Goal: Task Accomplishment & Management: Manage account settings

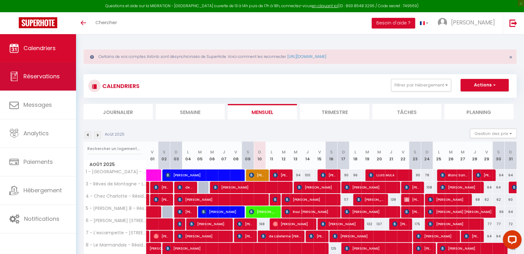
click at [49, 70] on link "Réservations" at bounding box center [38, 76] width 76 height 28
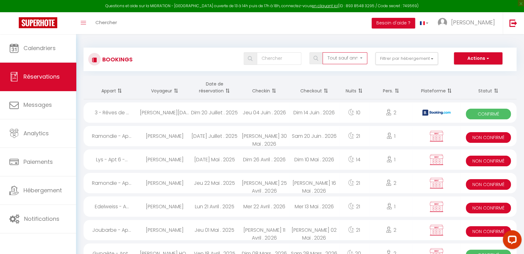
click at [358, 59] on select "Tous les statuts Annulé Confirmé Non Confirmé Tout sauf annulé No Show Request" at bounding box center [345, 58] width 45 height 12
select select "request"
click at [323, 52] on select "Tous les statuts Annulé Confirmé Non Confirmé Tout sauf annulé No Show Request" at bounding box center [345, 58] width 45 height 12
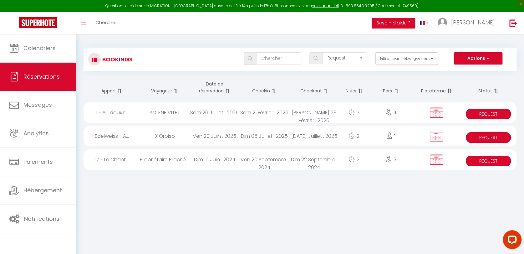
click at [311, 116] on div "[PERSON_NAME] 28 Février . 2026" at bounding box center [314, 112] width 50 height 20
select select "KO"
select select "0"
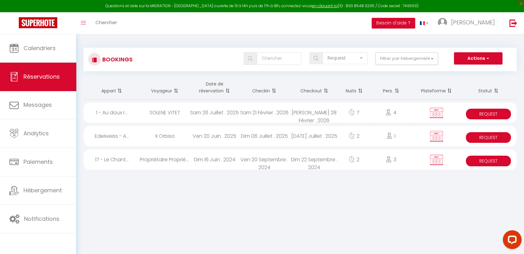
select select "1"
select select
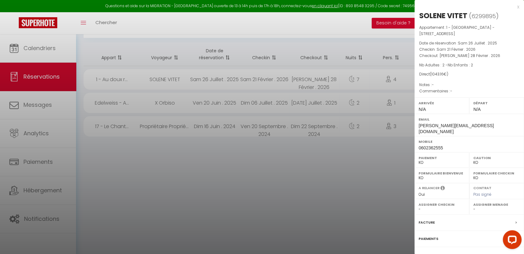
scroll to position [34, 0]
click at [429, 252] on label "Contrat" at bounding box center [428, 255] width 18 height 7
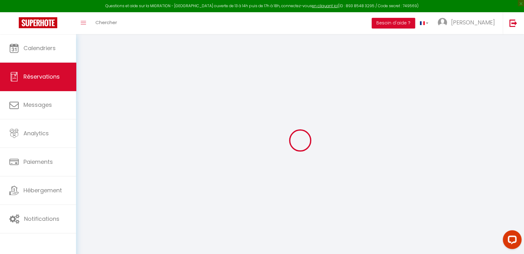
type input "SOLENE"
type input "VITET"
type input "[PERSON_NAME][EMAIL_ADDRESS][DOMAIN_NAME]"
type input "0602362555"
select select "FR"
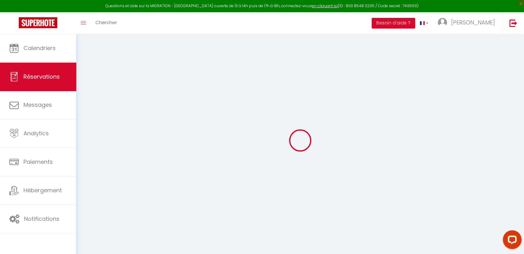
select select "8903"
select select "4"
type input "[PERSON_NAME] 21 Février 2026"
select select
type input "[PERSON_NAME] 28 Février 2026"
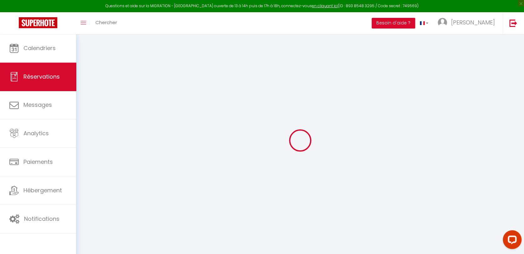
select select
type input "2"
select select "10"
select select
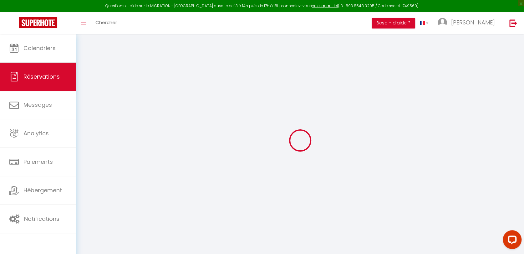
type input "1023"
checkbox input "false"
type input "1043.16"
type input "0"
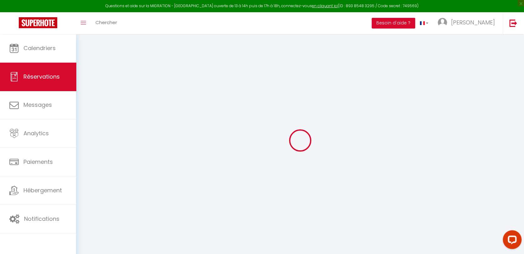
type input "0"
select select
select select "14"
checkbox input "false"
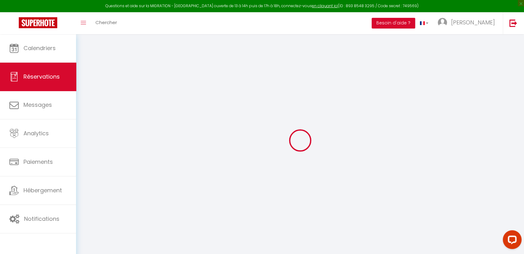
select select
checkbox input "false"
select select
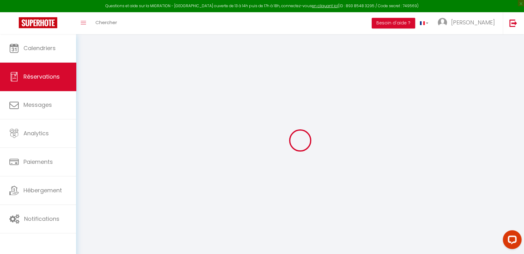
checkbox input "false"
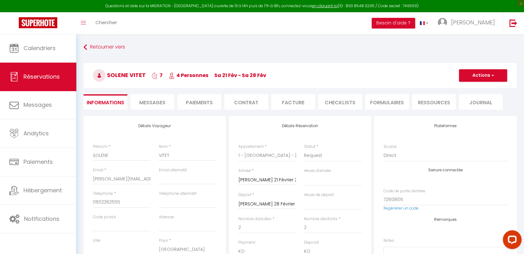
select select
checkbox input "false"
click at [330, 157] on select "Confirmé Non Confirmé [PERSON_NAME] par le voyageur No Show Request" at bounding box center [333, 156] width 58 height 12
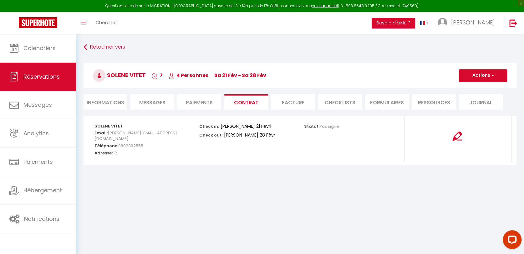
click at [98, 105] on li "Informations" at bounding box center [106, 101] width 44 height 15
select select
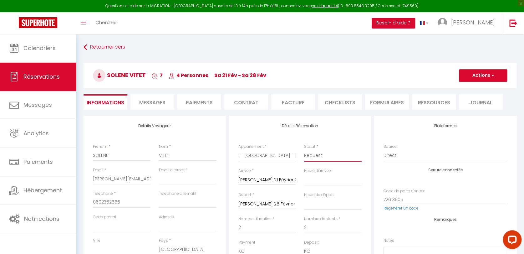
click at [319, 155] on select "Confirmé Non Confirmé [PERSON_NAME] par le voyageur No Show Request" at bounding box center [333, 156] width 58 height 12
select select "1"
click at [304, 150] on select "Confirmé Non Confirmé [PERSON_NAME] par le voyageur No Show Request" at bounding box center [333, 156] width 58 height 12
select select
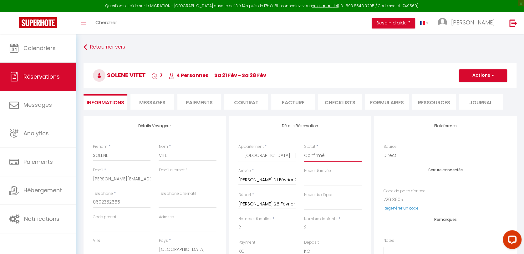
checkbox input "false"
click at [482, 78] on button "Actions" at bounding box center [483, 75] width 48 height 13
click at [474, 87] on link "Enregistrer" at bounding box center [476, 89] width 49 height 8
select select
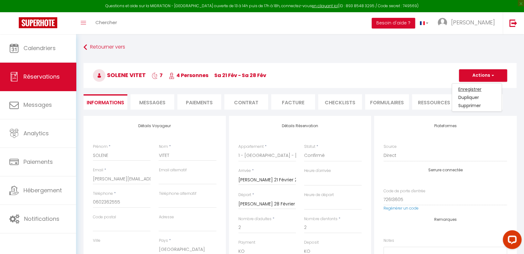
checkbox input "false"
select select
checkbox input "false"
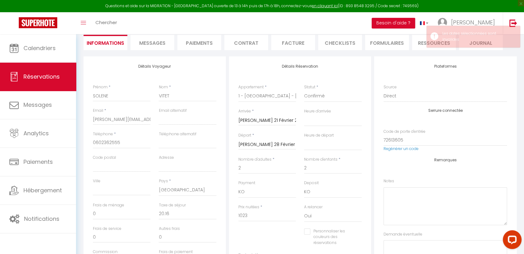
scroll to position [69, 0]
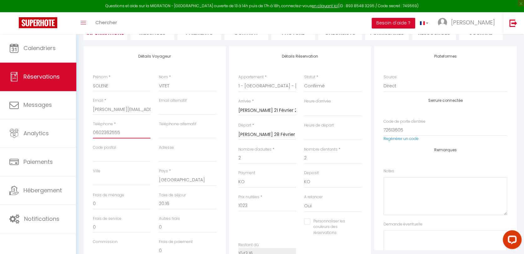
click at [97, 132] on input "0602362555" at bounding box center [122, 132] width 58 height 11
type input "602362555"
select select
checkbox input "false"
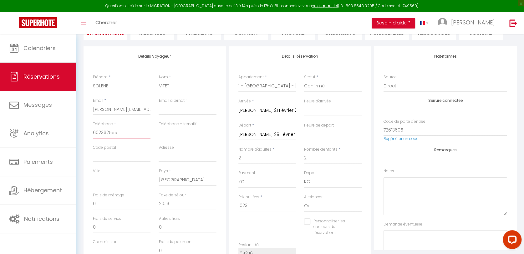
type input "[PHONE_NUMBER]"
select select
checkbox input "false"
type input "[PHONE_NUMBER]"
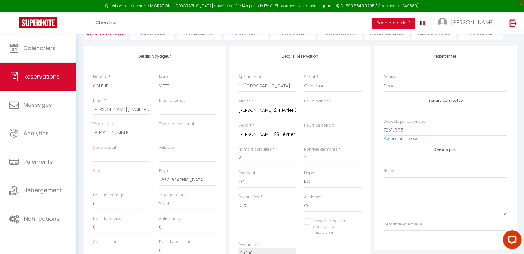
select select
checkbox input "false"
type input "[PHONE_NUMBER]"
select select
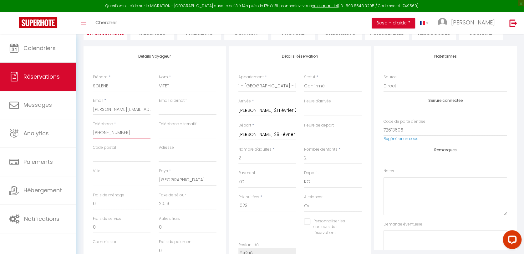
select select
checkbox input "false"
type input "[PHONE_NUMBER]"
select select
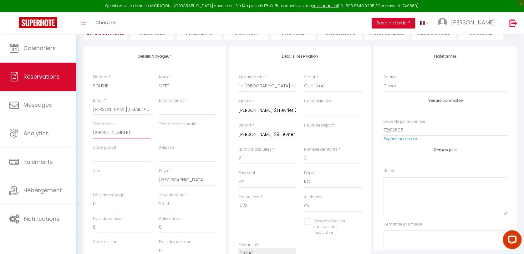
checkbox input "false"
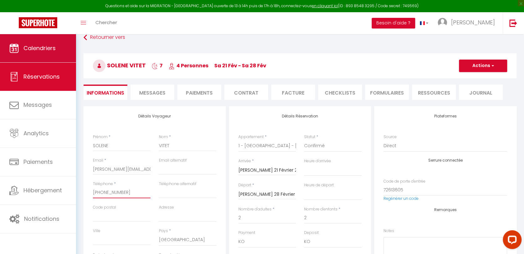
scroll to position [0, 0]
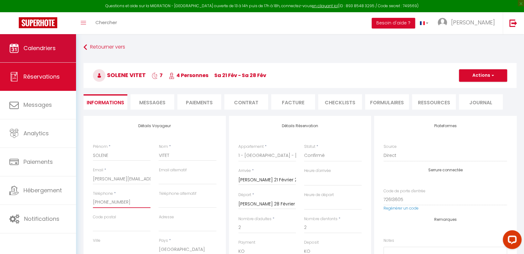
type input "[PHONE_NUMBER]"
click at [35, 46] on span "Calendriers" at bounding box center [39, 48] width 32 height 8
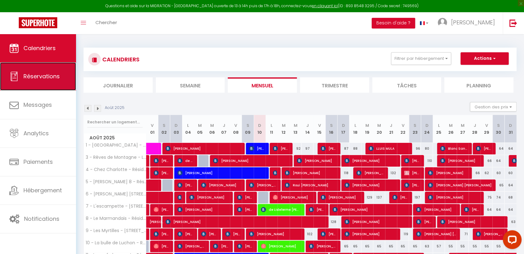
click at [46, 82] on link "Réservations" at bounding box center [38, 76] width 76 height 28
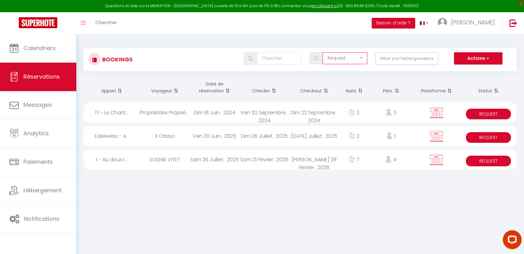
click at [365, 56] on select "Tous les statuts Annulé Confirmé Non Confirmé Tout sauf annulé No Show Request" at bounding box center [345, 58] width 45 height 12
select select "all"
click at [323, 52] on select "Tous les statuts Annulé Confirmé Non Confirmé Tout sauf annulé No Show Request" at bounding box center [345, 58] width 45 height 12
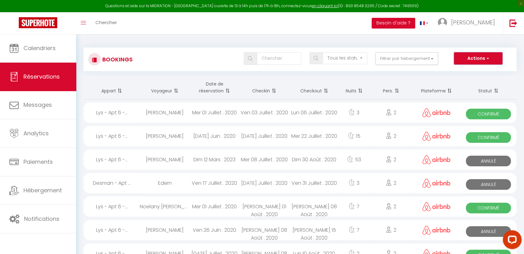
click at [478, 56] on button "Actions" at bounding box center [478, 58] width 48 height 13
click at [274, 92] on span at bounding box center [273, 90] width 6 height 13
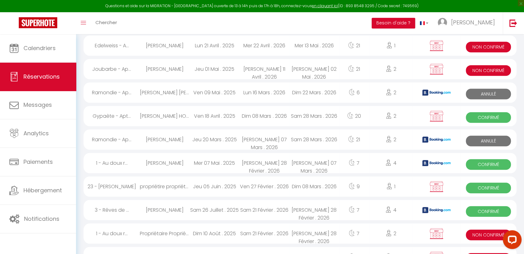
scroll to position [208, 0]
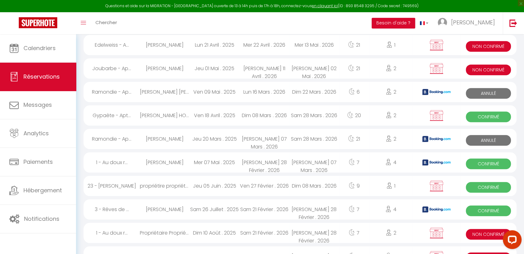
click at [265, 230] on div "Sam 21 Février . 2026" at bounding box center [264, 232] width 50 height 20
select select "KO"
select select "0"
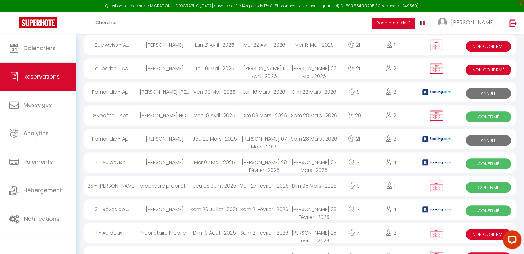
select select "1"
select select
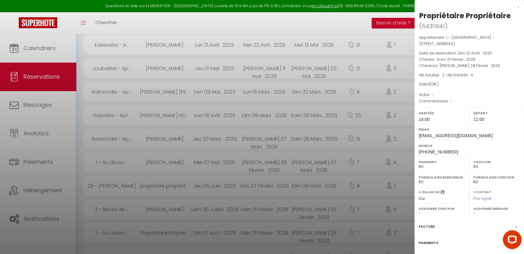
select select "6328"
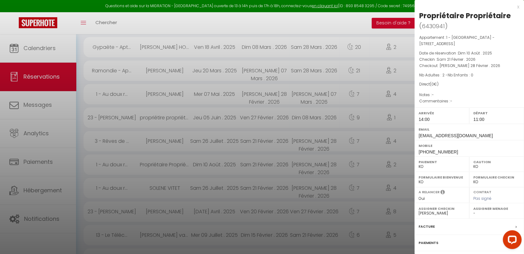
scroll to position [313, 0]
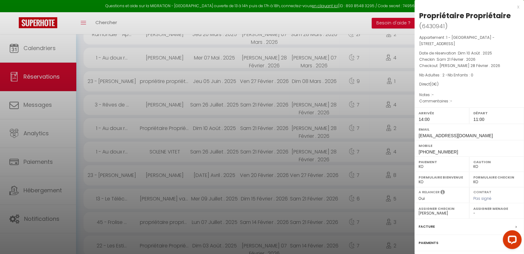
click at [427, 239] on label "Paiements" at bounding box center [429, 242] width 20 height 7
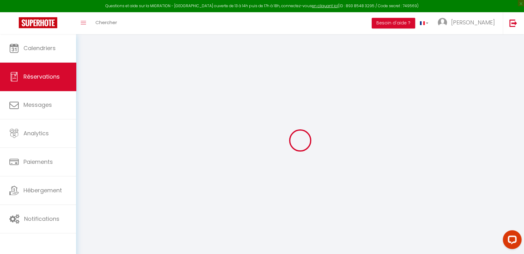
type input "Propriétaire"
type input "[EMAIL_ADDRESS][DOMAIN_NAME]"
type input "[PHONE_NUMBER]"
select select
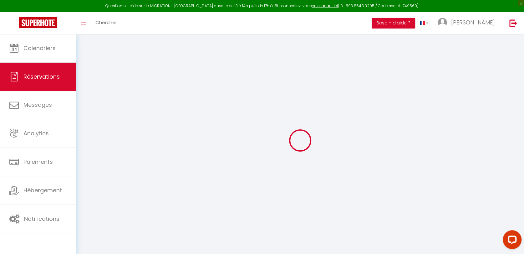
select select "8903"
select select "1"
type input "[PERSON_NAME] 21 Février 2026"
select select
type input "[PERSON_NAME] 28 Février 2026"
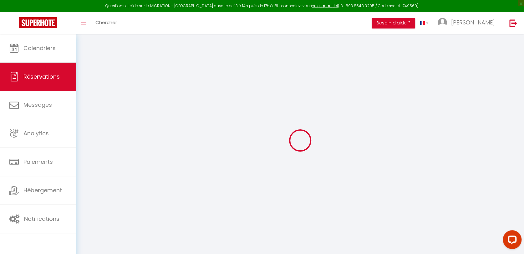
select select
type input "2"
select select "12"
select select "14"
checkbox input "false"
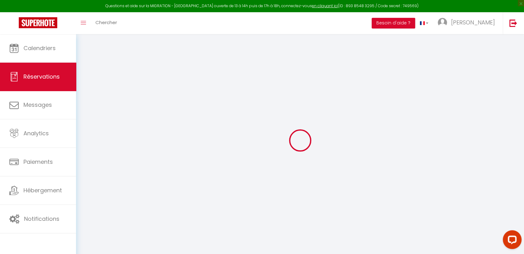
type input "0"
select select
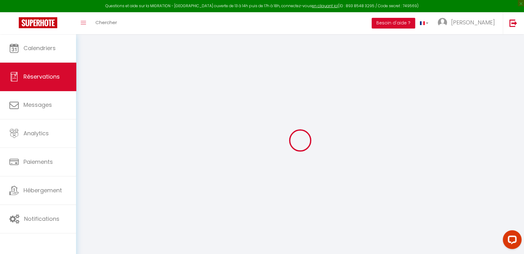
select select
select select "10"
checkbox input "false"
select select
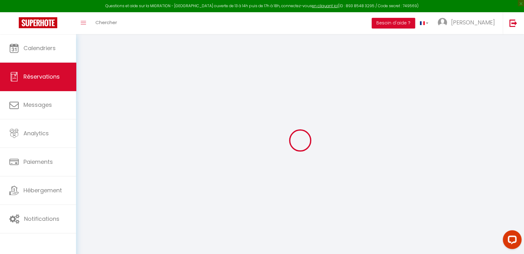
select select
checkbox input "false"
select select
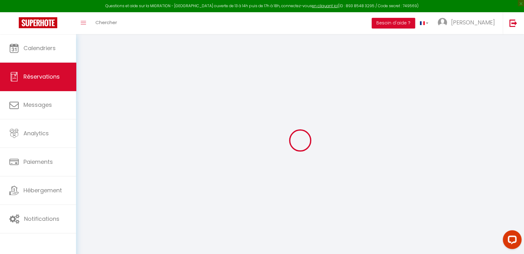
select select
checkbox input "false"
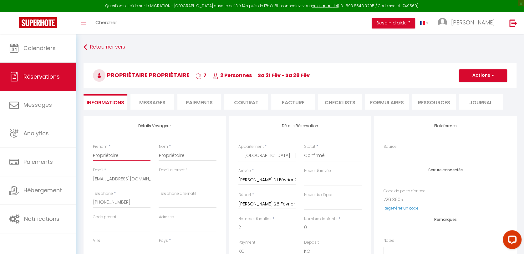
click at [104, 155] on input "Propriétaire" at bounding box center [122, 155] width 58 height 11
click at [103, 152] on input "Propriétaire" at bounding box center [122, 155] width 58 height 11
select select
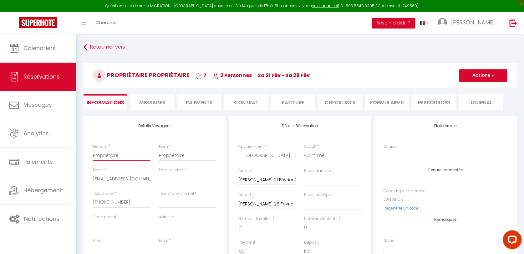
select select
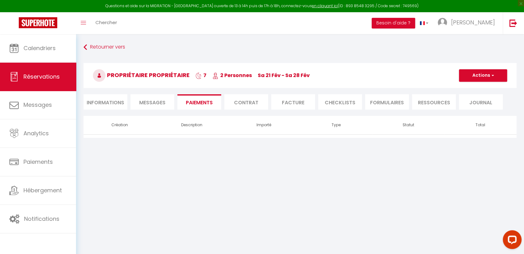
select select
select select "14:00"
select select "11:00"
click at [105, 101] on li "Informations" at bounding box center [106, 101] width 44 height 15
select select
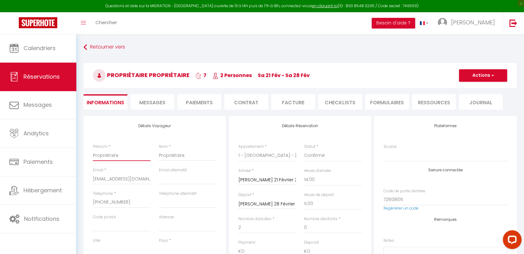
click at [109, 154] on input "Propriétaire" at bounding box center [122, 155] width 58 height 11
type input "S"
select select
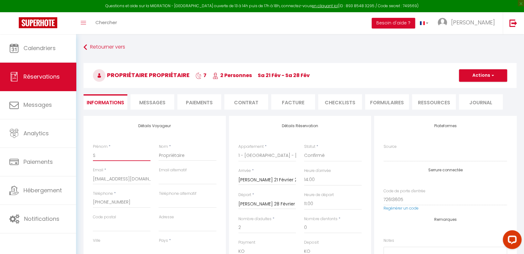
checkbox input "false"
type input "So"
select select
checkbox input "false"
type input "Sol"
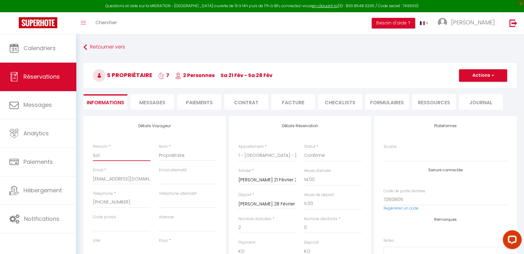
select select
checkbox input "false"
type input "Sole"
select select
checkbox input "false"
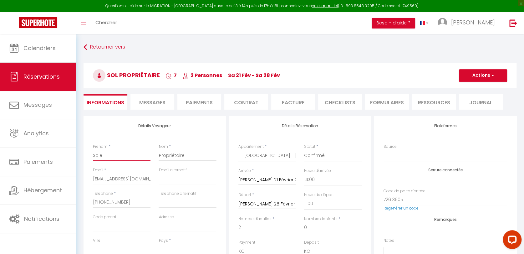
type input "Solen"
select select
checkbox input "false"
type input "Solene"
select select
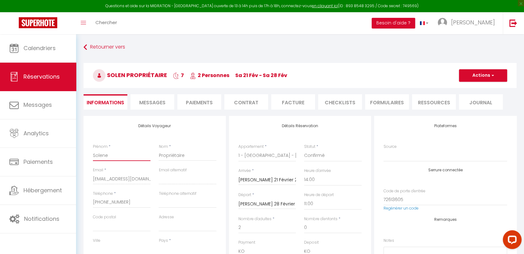
checkbox input "false"
type input "Solene"
click at [179, 156] on input "Propriétaire" at bounding box center [188, 155] width 58 height 11
type input "V"
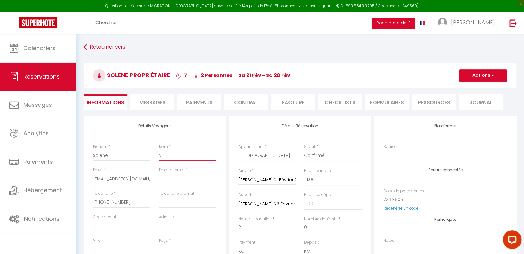
select select
checkbox input "false"
type input "VI"
select select
checkbox input "false"
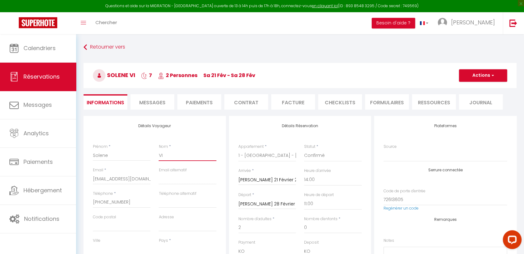
type input "VIT"
select select
checkbox input "false"
type input "VITE"
select select
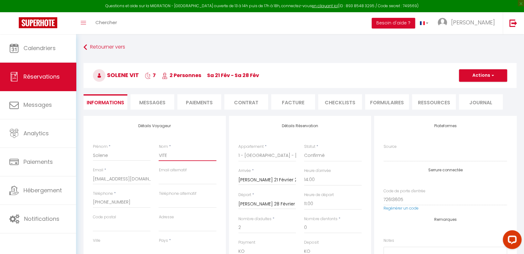
checkbox input "false"
type input "VITET"
select select
checkbox input "false"
type input "VITET"
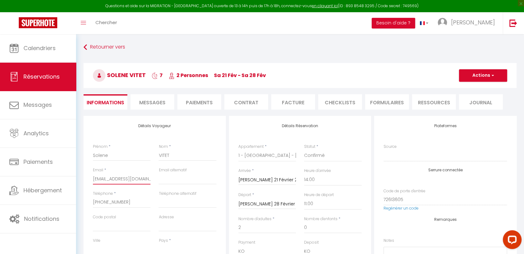
click at [125, 182] on input "[EMAIL_ADDRESS][DOMAIN_NAME]" at bounding box center [122, 178] width 58 height 11
type input "V"
select select
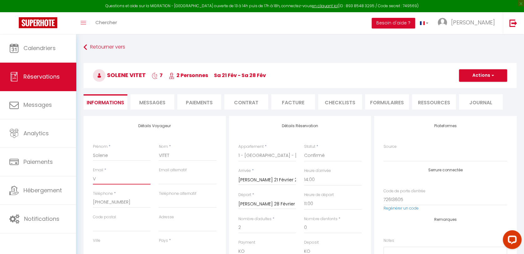
checkbox input "false"
type input "VI"
select select
checkbox input "false"
type input "VIN"
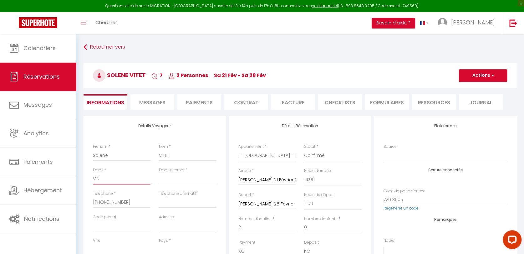
select select
checkbox input "false"
type input "VINC"
select select
checkbox input "false"
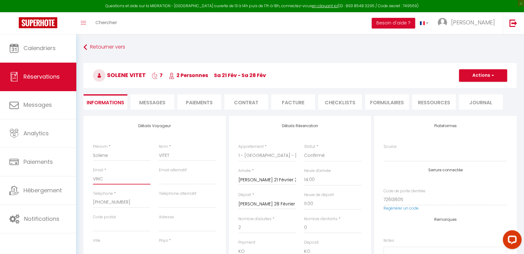
type input "VINCE"
select select
checkbox input "false"
type input "VINCEN"
select select
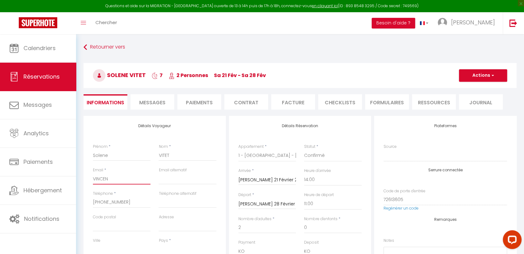
checkbox input "false"
type input "[PERSON_NAME]"
select select
checkbox input "false"
type input "VINCENT6"
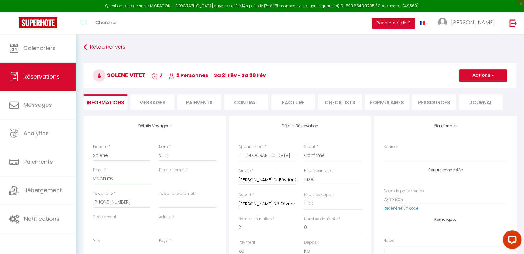
select select
checkbox input "false"
type input "VINCENT6V"
select select
checkbox input "false"
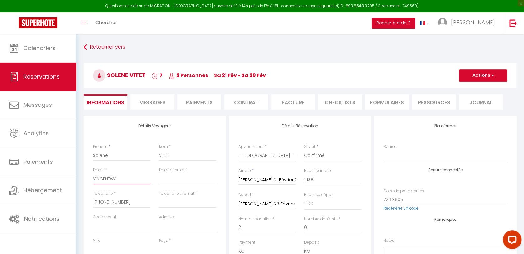
type input "VINCENT6VI"
select select
checkbox input "false"
type input "VINCENT6VIV"
select select
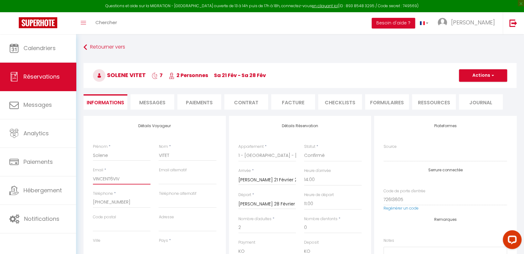
checkbox input "false"
type input "VINCENT6VIVI"
select select
checkbox input "false"
type input "VINCENT6VIVIA"
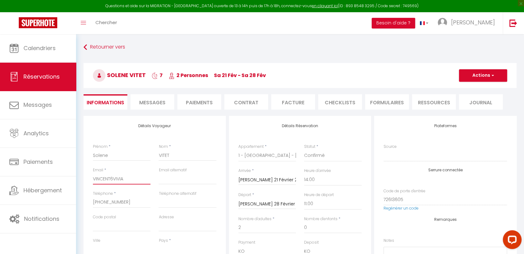
select select
checkbox input "false"
type input "VINCENT6VIVIAN"
select select
checkbox input "false"
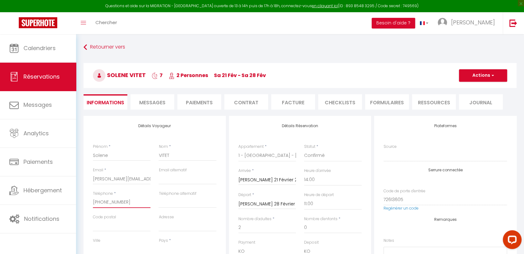
click at [109, 200] on input "[PHONE_NUMBER]" at bounding box center [122, 201] width 58 height 11
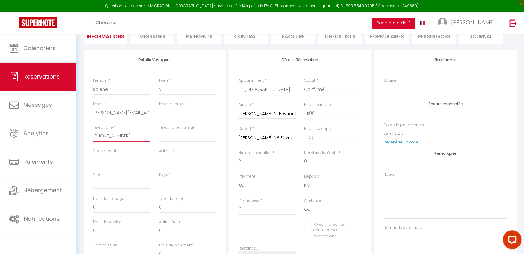
scroll to position [69, 0]
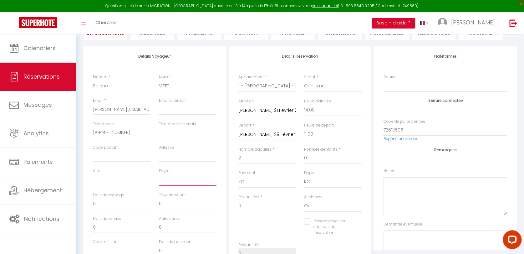
click at [165, 181] on select "[GEOGRAPHIC_DATA] [GEOGRAPHIC_DATA] [GEOGRAPHIC_DATA] [GEOGRAPHIC_DATA] [GEOGRA…" at bounding box center [188, 180] width 58 height 12
click at [159, 174] on select "[GEOGRAPHIC_DATA] [GEOGRAPHIC_DATA] [GEOGRAPHIC_DATA] [GEOGRAPHIC_DATA] [GEOGRA…" at bounding box center [188, 180] width 58 height 12
click at [170, 157] on input "Adresse" at bounding box center [188, 155] width 58 height 11
click at [123, 158] on input "Code postal" at bounding box center [122, 155] width 58 height 11
click at [122, 176] on input "Ville" at bounding box center [122, 179] width 58 height 11
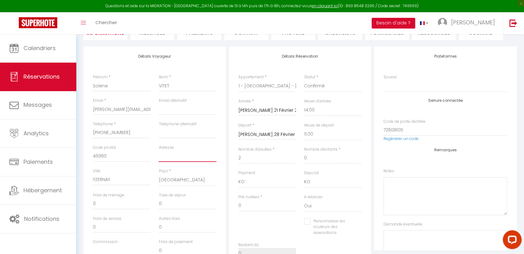
click at [163, 157] on input "Adresse" at bounding box center [188, 155] width 58 height 11
drag, startPoint x: 316, startPoint y: 158, endPoint x: 291, endPoint y: 156, distance: 24.5
click at [291, 156] on div "Nombre d'adultes * 2 Nombre d'enfants * 0" at bounding box center [300, 157] width 132 height 23
drag, startPoint x: 243, startPoint y: 203, endPoint x: 235, endPoint y: 203, distance: 7.5
click at [235, 203] on div "Prix nuitées * 1117" at bounding box center [267, 206] width 66 height 24
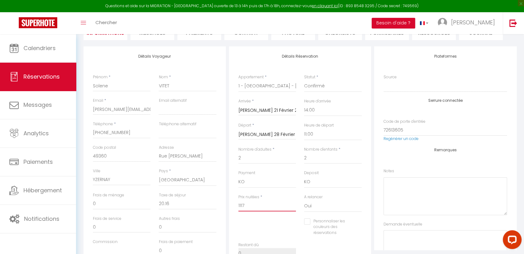
drag, startPoint x: 258, startPoint y: 206, endPoint x: 224, endPoint y: 206, distance: 33.8
click at [224, 206] on div "Détails Voyageur Prénom * Solene Nom * VITET Email * [PERSON_NAME][EMAIL_ADDRES…" at bounding box center [300, 159] width 436 height 227
drag, startPoint x: 168, startPoint y: 204, endPoint x: 137, endPoint y: 199, distance: 31.6
click at [137, 199] on div "Frais de ménage 0 Taxe de séjour 0" at bounding box center [155, 203] width 132 height 23
click at [277, 233] on div "Personnaliser les couleurs des réservations #D7092E" at bounding box center [300, 230] width 132 height 24
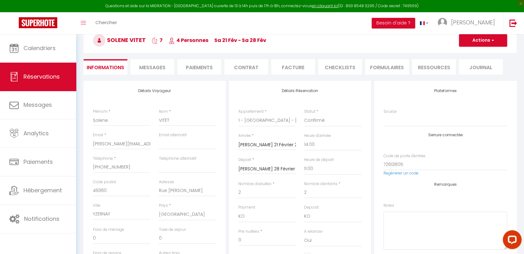
scroll to position [35, 0]
click at [484, 40] on button "Actions" at bounding box center [483, 40] width 48 height 13
click at [468, 53] on link "Enregistrer" at bounding box center [476, 54] width 49 height 8
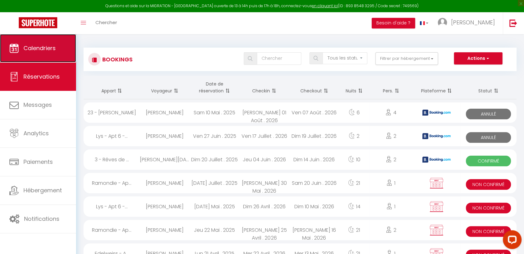
click at [38, 45] on span "Calendriers" at bounding box center [39, 48] width 32 height 8
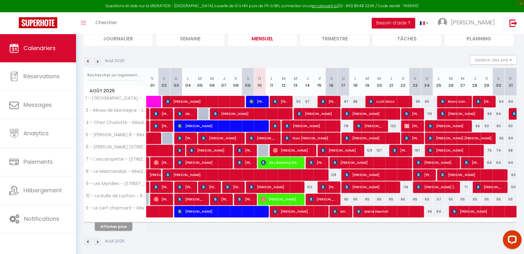
scroll to position [51, 0]
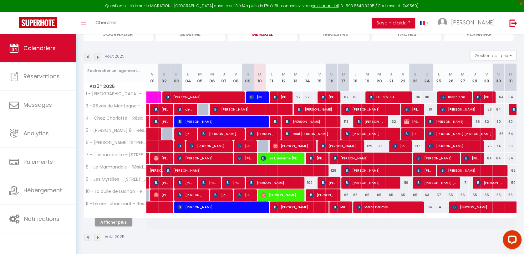
click at [135, 224] on div "Afficher plus" at bounding box center [114, 221] width 66 height 9
click at [113, 224] on button "Afficher plus" at bounding box center [114, 222] width 38 height 8
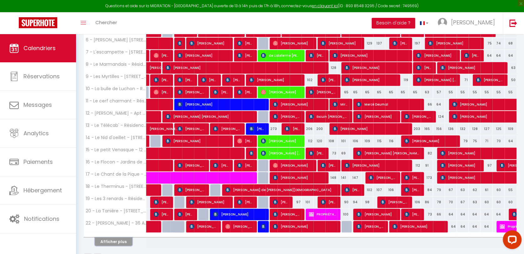
scroll to position [173, 0]
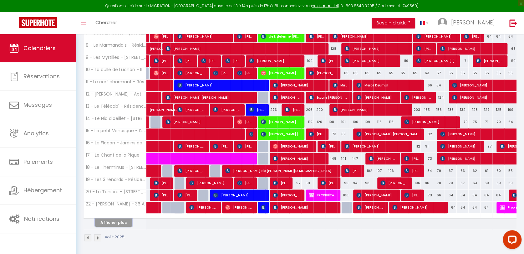
click at [113, 224] on button "Afficher plus" at bounding box center [114, 222] width 38 height 8
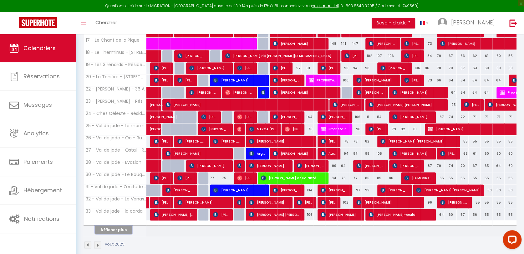
scroll to position [295, 0]
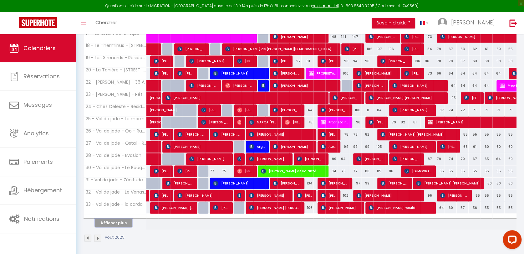
click at [113, 224] on button "Afficher plus" at bounding box center [114, 222] width 38 height 8
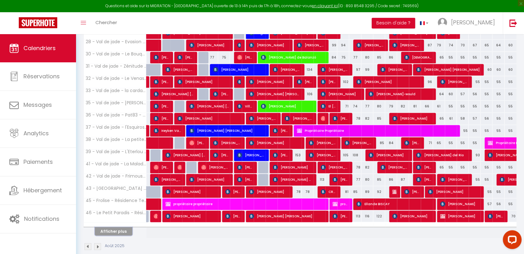
scroll to position [416, 0]
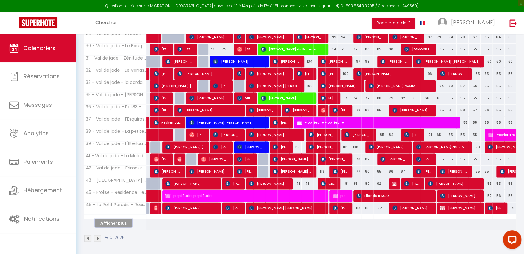
click at [116, 221] on button "Afficher plus" at bounding box center [114, 223] width 38 height 8
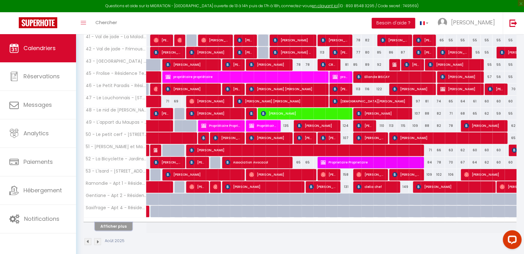
scroll to position [538, 0]
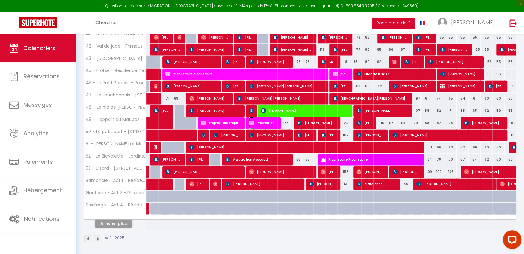
click at [272, 118] on span "Propriétaire Propriétaire" at bounding box center [263, 123] width 28 height 12
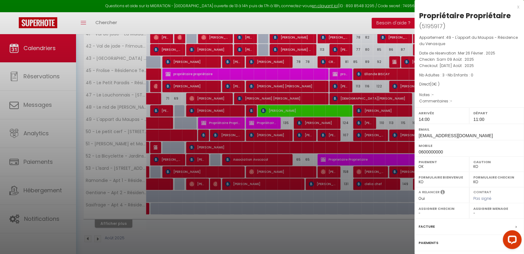
click at [430, 241] on label "Paiements" at bounding box center [429, 242] width 20 height 7
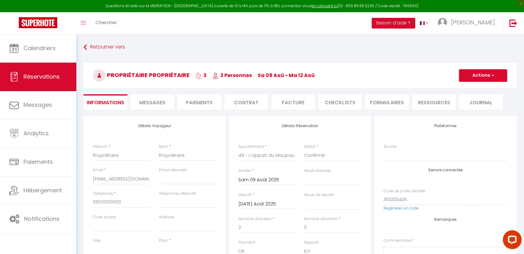
click at [261, 203] on input "[DATE] Août 2025" at bounding box center [267, 204] width 58 height 8
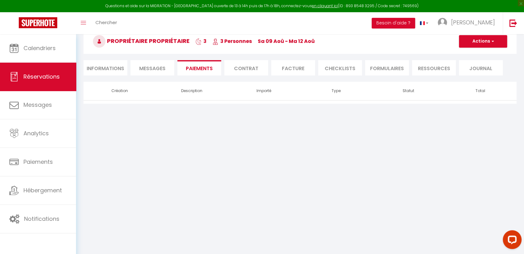
scroll to position [34, 0]
click at [112, 67] on li "Informations" at bounding box center [106, 67] width 44 height 15
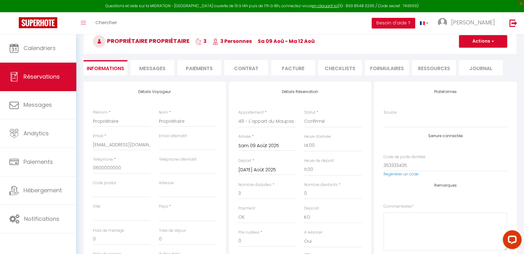
click at [257, 168] on input "[DATE] Août 2025" at bounding box center [267, 170] width 58 height 8
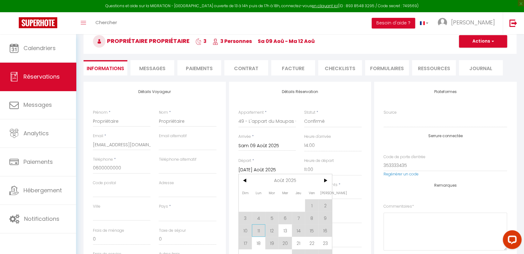
click at [260, 232] on span "11" at bounding box center [258, 230] width 13 height 13
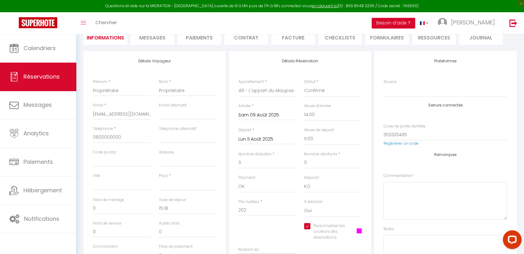
scroll to position [104, 0]
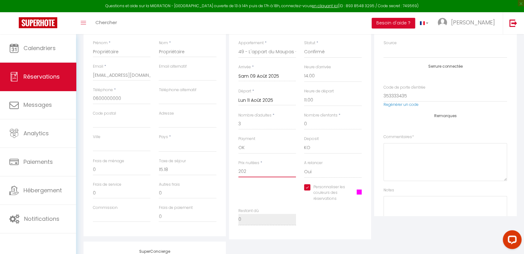
click at [244, 172] on input "202" at bounding box center [267, 171] width 58 height 11
click at [165, 172] on input "0" at bounding box center [188, 169] width 58 height 11
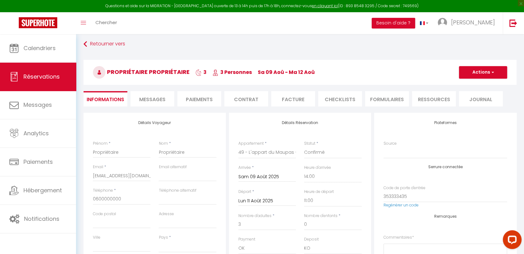
scroll to position [0, 0]
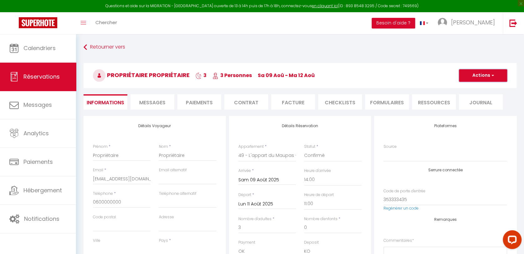
click at [474, 75] on button "Actions" at bounding box center [483, 75] width 48 height 13
click at [468, 88] on link "Enregistrer" at bounding box center [476, 89] width 49 height 8
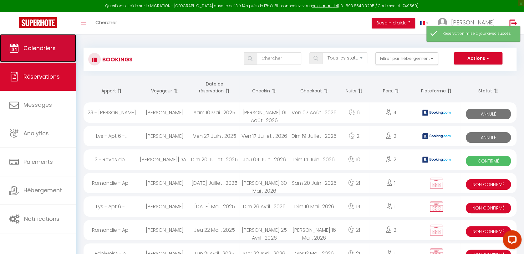
click at [31, 52] on link "Calendriers" at bounding box center [38, 48] width 76 height 28
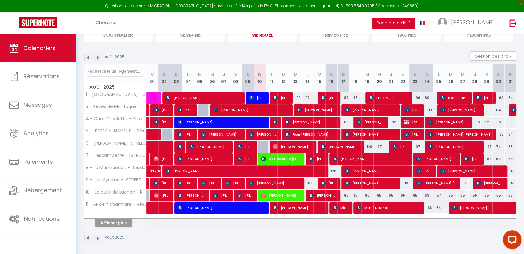
scroll to position [51, 0]
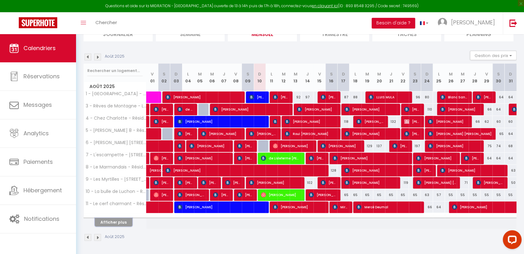
click at [116, 221] on button "Afficher plus" at bounding box center [114, 222] width 38 height 8
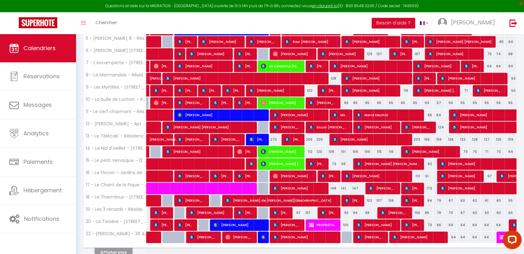
scroll to position [155, 0]
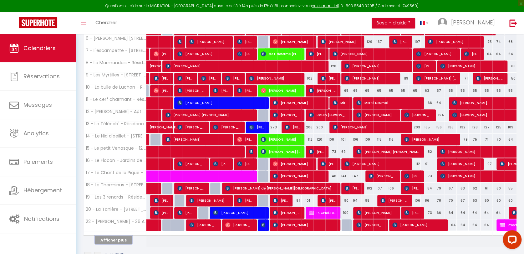
click at [107, 238] on button "Afficher plus" at bounding box center [114, 240] width 38 height 8
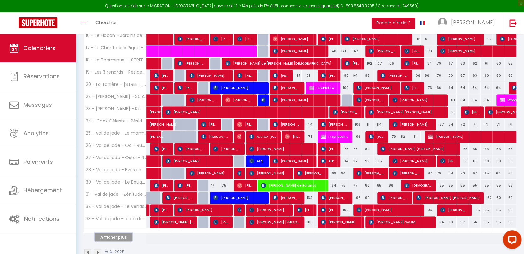
scroll to position [295, 0]
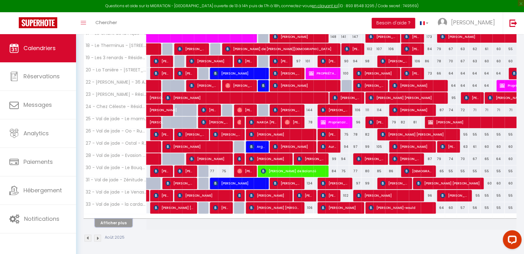
click at [116, 222] on button "Afficher plus" at bounding box center [114, 222] width 38 height 8
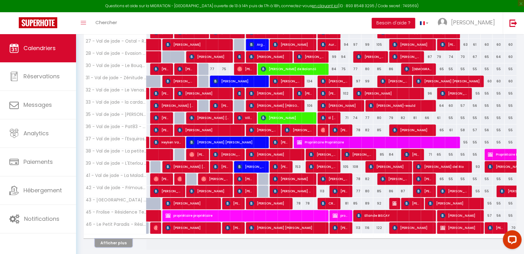
scroll to position [399, 0]
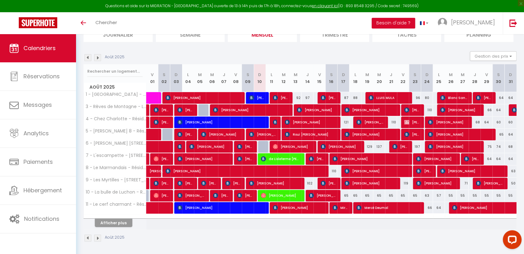
scroll to position [51, 0]
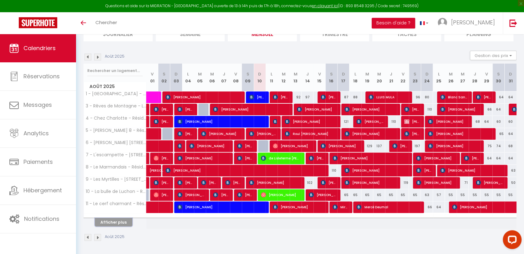
click at [119, 221] on button "Afficher plus" at bounding box center [114, 222] width 38 height 8
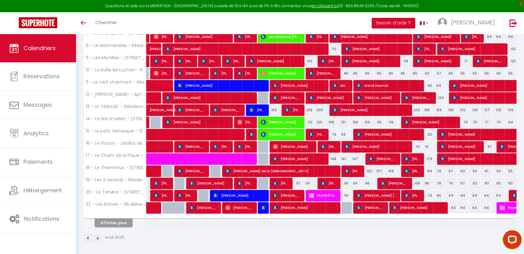
scroll to position [173, 0]
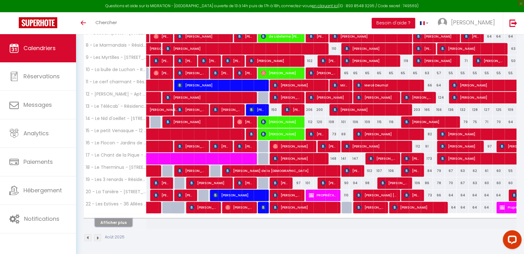
click at [126, 220] on button "Afficher plus" at bounding box center [114, 222] width 38 height 8
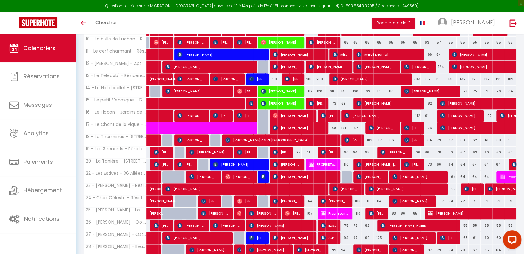
scroll to position [277, 0]
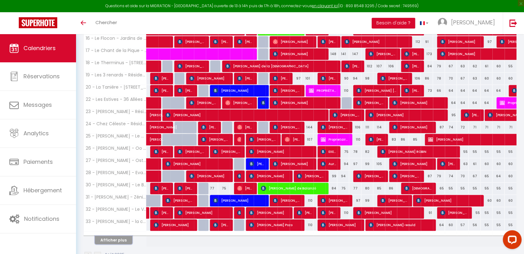
click at [114, 236] on button "Afficher plus" at bounding box center [114, 240] width 38 height 8
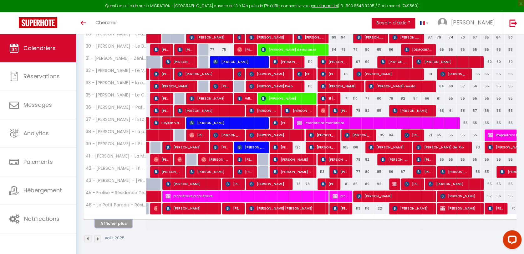
scroll to position [416, 0]
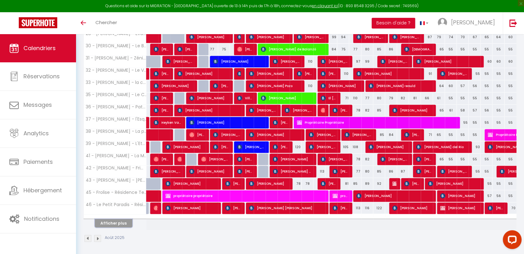
click at [128, 222] on button "Afficher plus" at bounding box center [114, 223] width 38 height 8
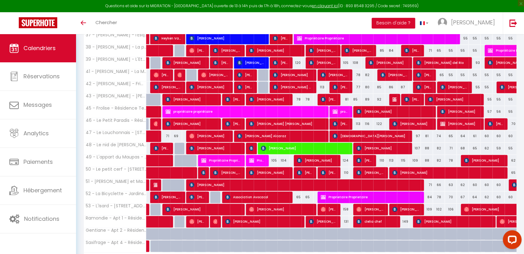
scroll to position [521, 0]
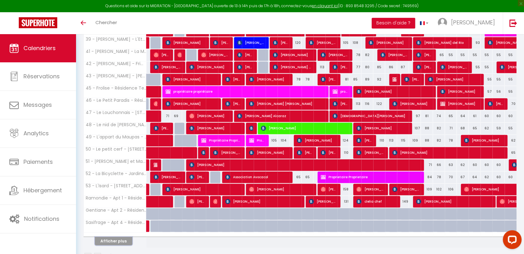
click at [125, 236] on button "Afficher plus" at bounding box center [114, 240] width 38 height 8
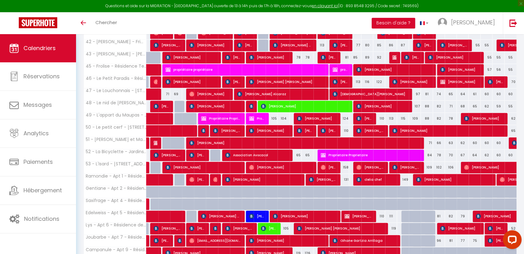
scroll to position [504, 0]
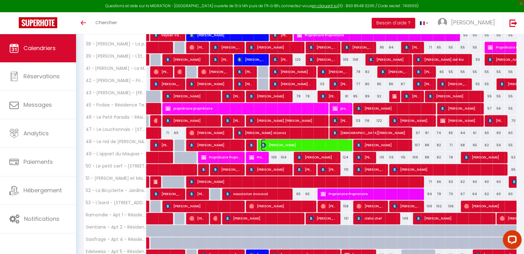
click at [267, 144] on span "[PERSON_NAME]" at bounding box center [304, 145] width 87 height 12
select select "OK"
select select "0"
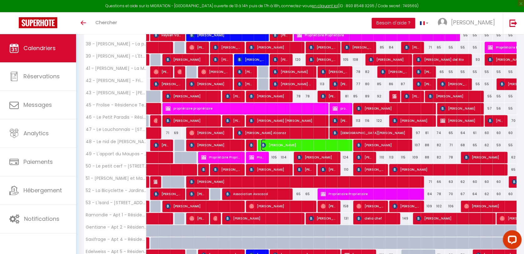
select select "1"
select select
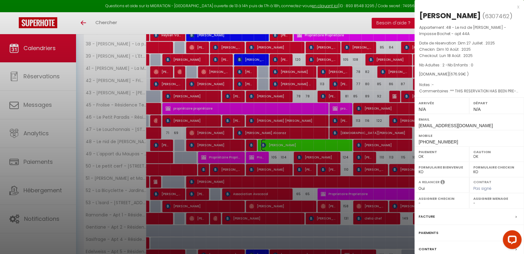
select select "6328"
click at [518, 8] on div "x" at bounding box center [466, 7] width 105 height 8
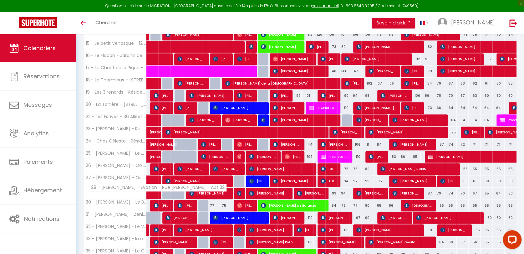
scroll to position [121, 0]
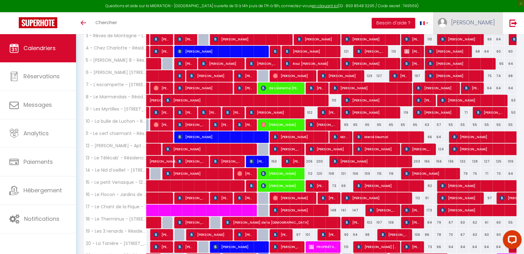
click at [480, 21] on span "[PERSON_NAME]" at bounding box center [473, 22] width 44 height 8
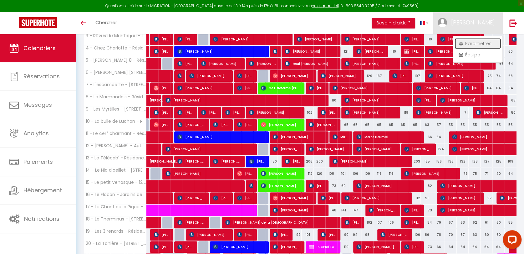
click at [466, 41] on link "Paramètres" at bounding box center [478, 43] width 46 height 11
select select "fr"
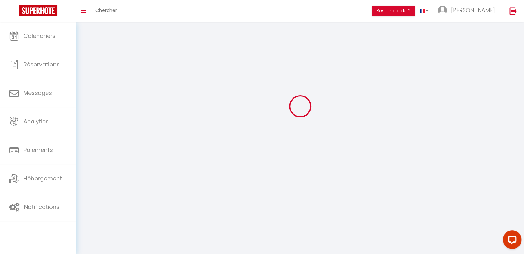
type input "[PERSON_NAME]"
type input "Mauro"
type input "0685331028"
type input "1 Rue des Jardins"
type input "31110"
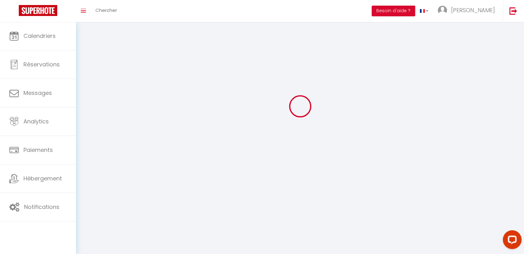
type input "BAGNERES-DE-LUCHON"
select select "28"
type input "Zz96eDpw8kYYhfEPkAdX0mCsG"
type input "5UDna2yeeZFUeGUiupyf5BtKL"
type input "https://app.superhote.com/#/get-available-rentals/5UDna2yeeZFUeGUiupyf5BtKL"
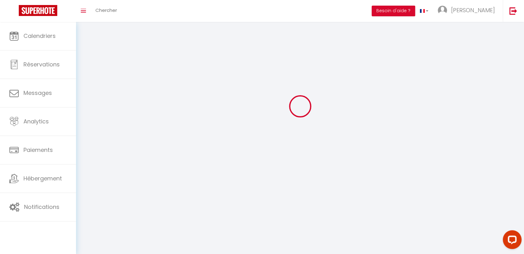
type input "FO27250"
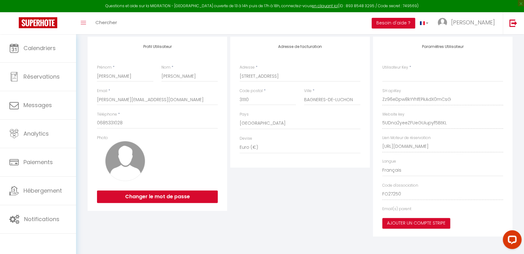
type input "Zz96eDpw8kYYhfEPkAdX0mCsG"
type input "5UDna2yeeZFUeGUiupyf5BtKL"
type input "https://app.superhote.com/#/get-available-rentals/5UDna2yeeZFUeGUiupyf5BtKL"
select select "fr"
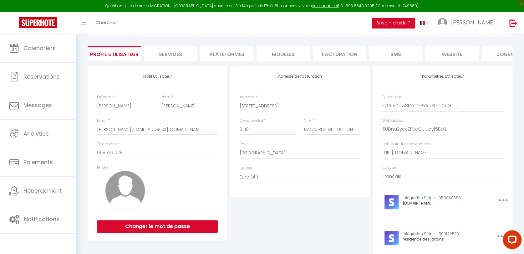
scroll to position [28, 0]
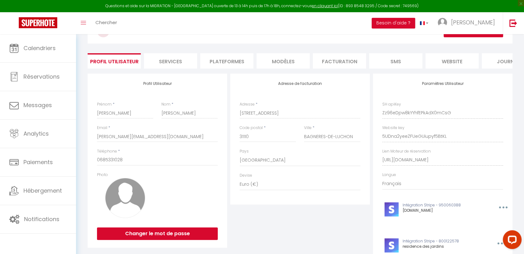
click at [243, 66] on li "Plateformes" at bounding box center [226, 60] width 53 height 15
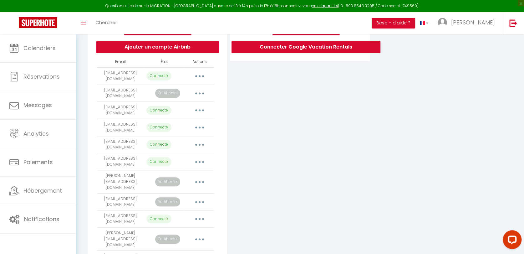
scroll to position [124, 0]
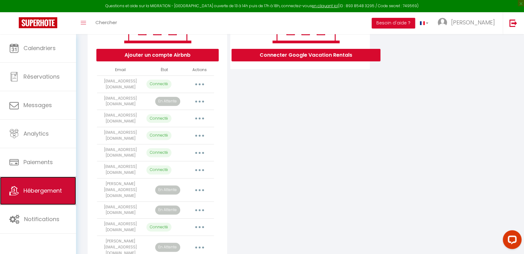
click at [49, 195] on link "Hébergement" at bounding box center [38, 190] width 76 height 28
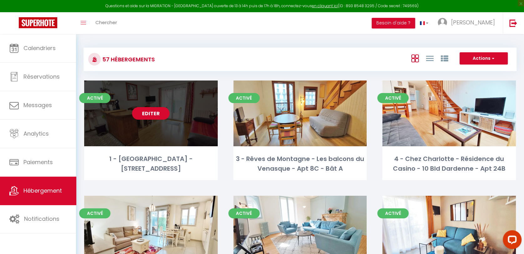
click at [154, 116] on link "Editer" at bounding box center [151, 113] width 38 height 13
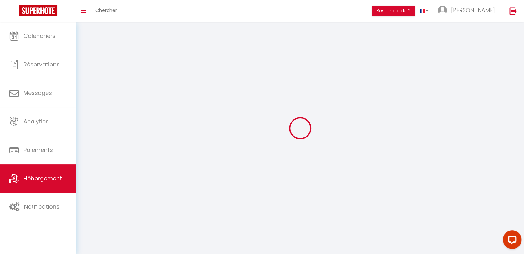
select select "1"
select select
select select "28"
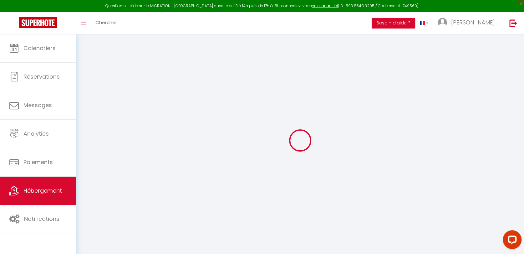
select select
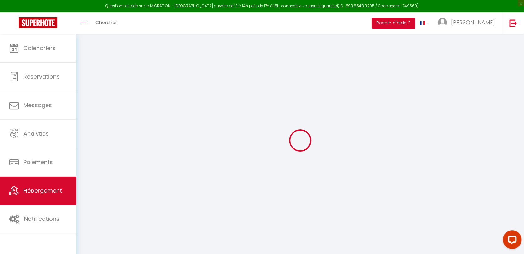
select select
checkbox input "false"
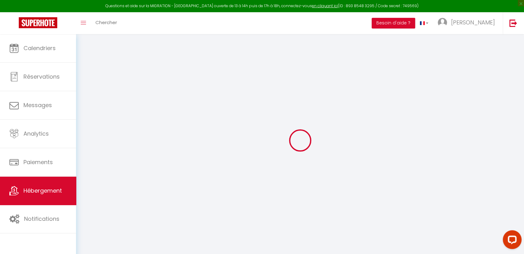
select select
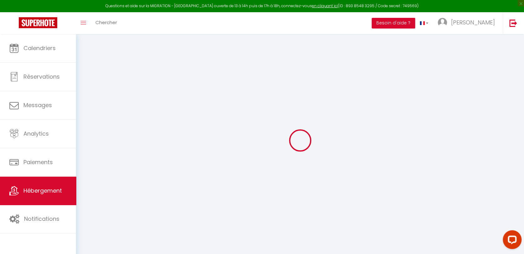
select select
checkbox input "false"
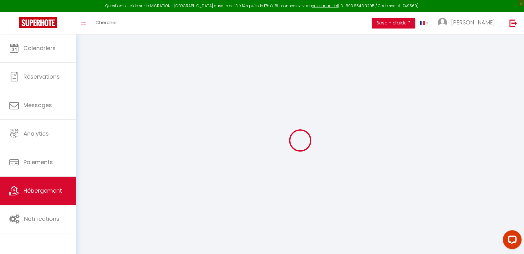
checkbox input "false"
select select
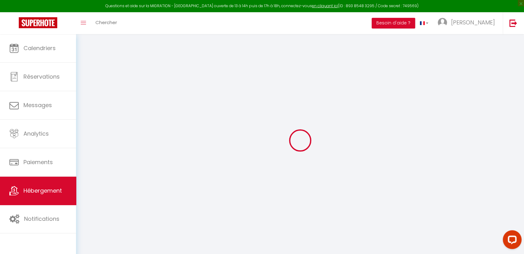
select select
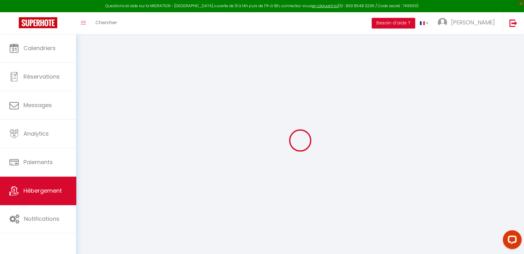
checkbox input "false"
select select
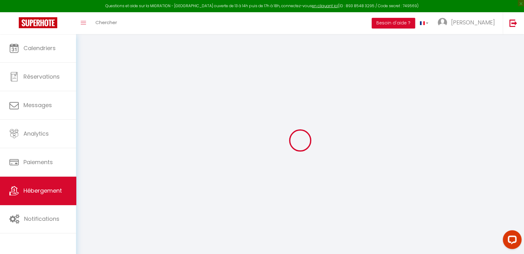
select select
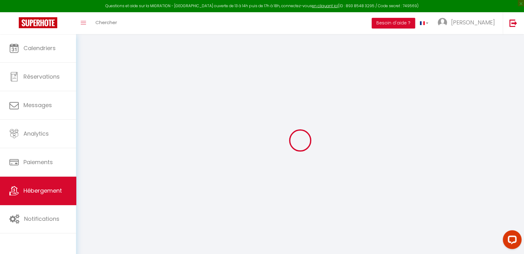
select select
checkbox input "false"
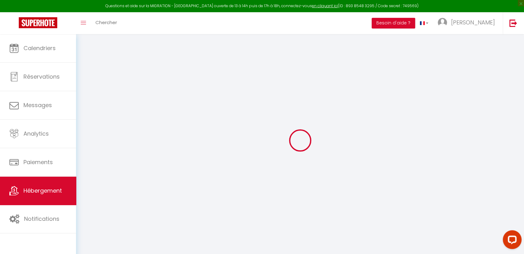
checkbox input "false"
select select
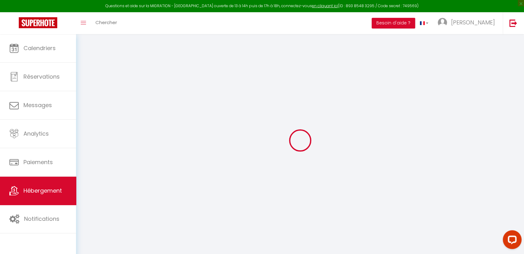
select select
checkbox input "false"
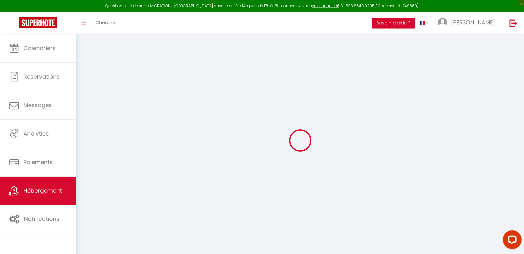
checkbox input "false"
select select
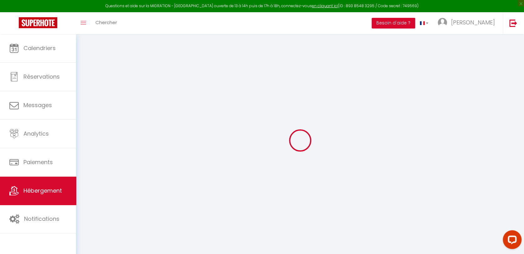
type input "1 - [GEOGRAPHIC_DATA] - [STREET_ADDRESS]"
type input "[PERSON_NAME] et [PERSON_NAME]"
type input "OLIVIER"
type input "44 Rue Pierre de Romans"
type input "49360"
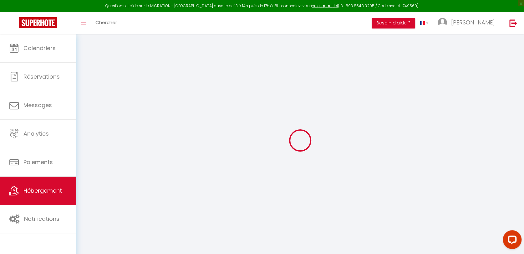
type input "YSENAY"
select select "4"
select select "2"
type input "55"
type input "1.44"
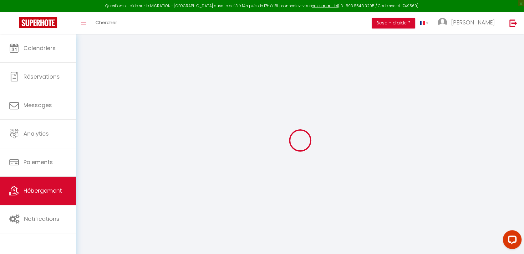
type input "300"
select select
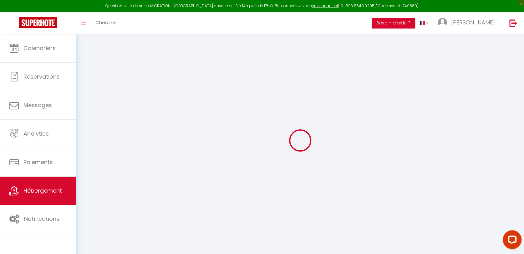
select select
type input "Au doux refuge - Résidence du parc Thermal -[STREET_ADDRESS] - rez-[PERSON_NAME]"
type input "31110"
type input "LUCHON"
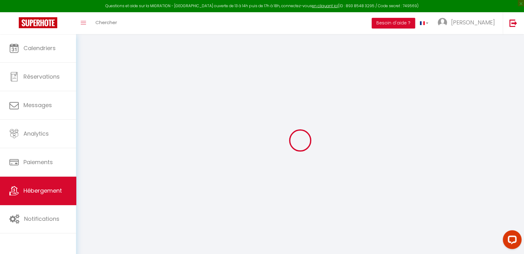
type input "[EMAIL_ADDRESS][DOMAIN_NAME]"
select select "13848"
checkbox input "false"
checkbox input "true"
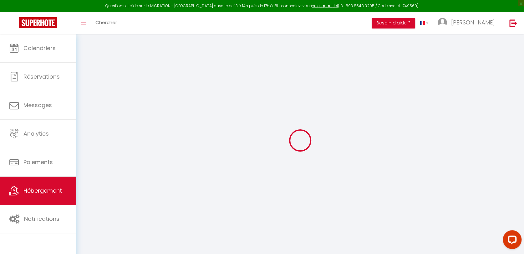
checkbox input "false"
type input "22"
type input "0"
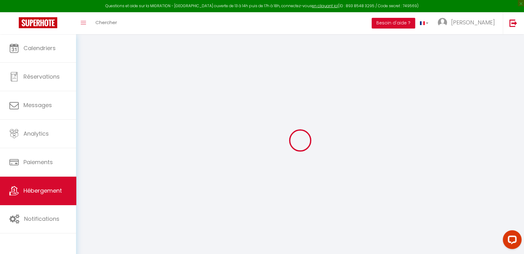
select select "6328"
select select
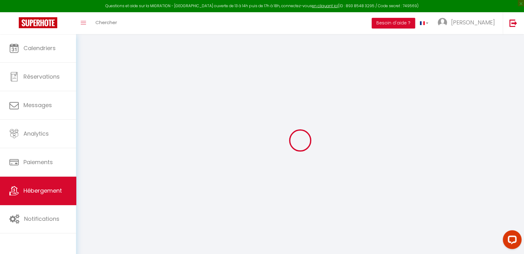
select select
checkbox input "false"
checkbox input "true"
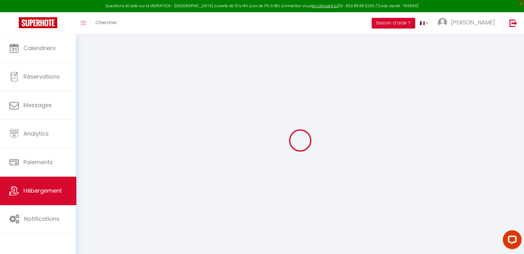
checkbox input "false"
select select
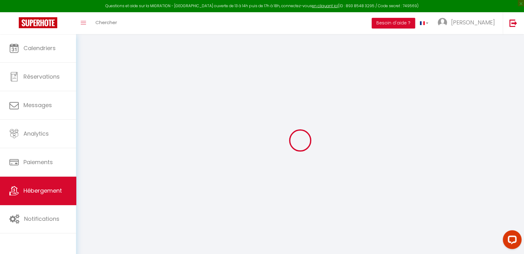
select select
checkbox input "false"
checkbox input "true"
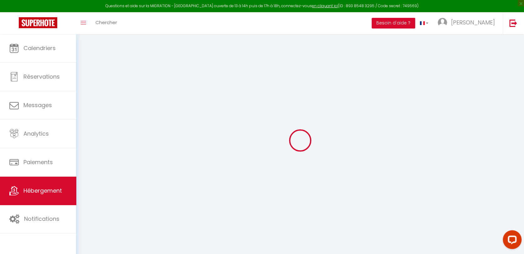
checkbox input "false"
checkbox input "true"
checkbox input "false"
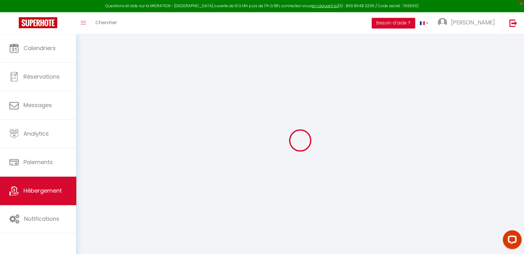
select select "16:00"
select select "23:00"
select select "11:00"
select select "30"
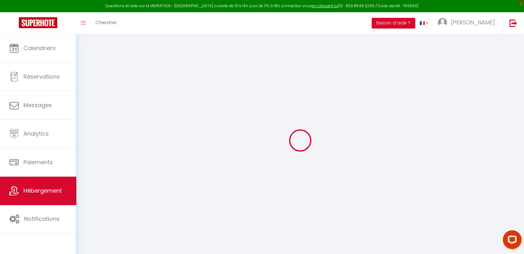
select select "15:00"
checkbox input "false"
checkbox input "true"
checkbox input "false"
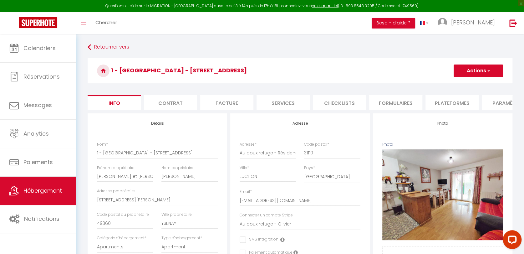
checkbox input "false"
checkbox input "true"
checkbox input "false"
click at [470, 99] on li "Plateformes" at bounding box center [451, 102] width 53 height 15
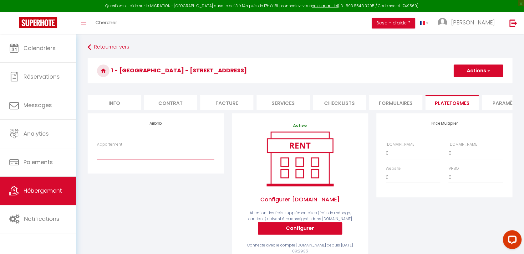
click at [125, 159] on select "Le Therminus, T2Bis au coeur de Luchon, 4 pers. - priscillia.t@hotmail.com Luch…" at bounding box center [155, 153] width 117 height 12
click at [153, 188] on div "Airbnb Appartement Le Therminus, T2Bis au coeur de Luchon, 4 pers. - priscillia…" at bounding box center [156, 191] width 144 height 157
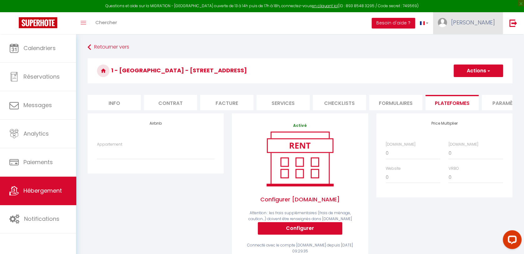
click at [482, 23] on span "[PERSON_NAME]" at bounding box center [473, 22] width 44 height 8
click at [476, 43] on link "Paramètres" at bounding box center [478, 43] width 46 height 11
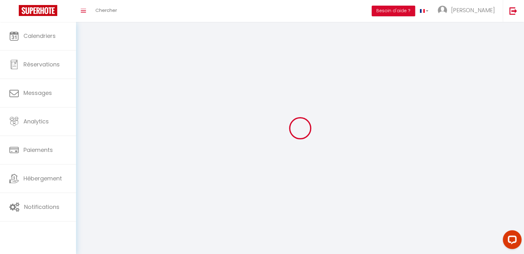
type input "[PERSON_NAME]"
type input "Mauro"
type input "0685331028"
type input "1 Rue des Jardins"
type input "31110"
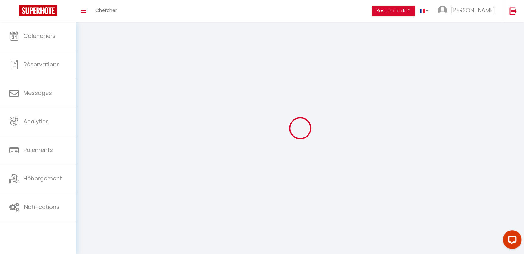
type input "BAGNERES-DE-LUCHON"
type input "Zz96eDpw8kYYhfEPkAdX0mCsG"
type input "5UDna2yeeZFUeGUiupyf5BtKL"
type input "https://app.superhote.com/#/get-available-rentals/5UDna2yeeZFUeGUiupyf5BtKL"
type input "FO27250"
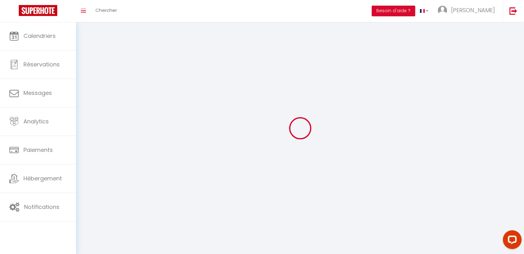
select select "28"
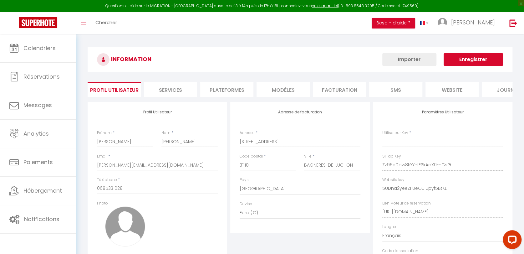
type input "Zz96eDpw8kYYhfEPkAdX0mCsG"
type input "5UDna2yeeZFUeGUiupyf5BtKL"
type input "https://app.superhote.com/#/get-available-rentals/5UDna2yeeZFUeGUiupyf5BtKL"
select select "fr"
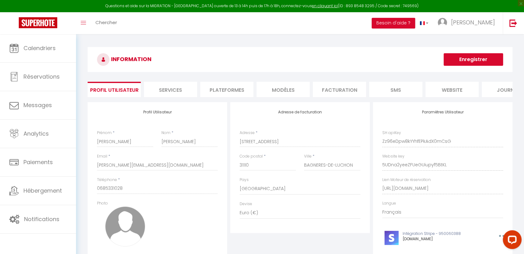
click at [231, 95] on li "Plateformes" at bounding box center [226, 89] width 53 height 15
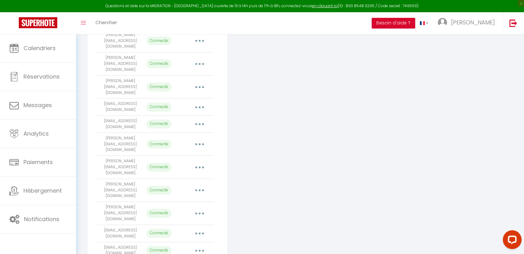
scroll to position [506, 0]
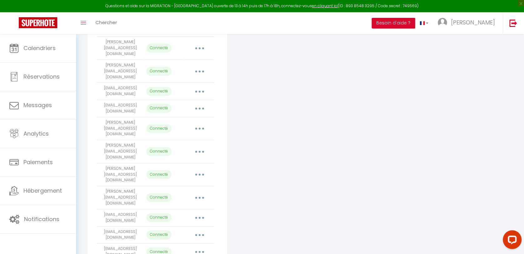
click at [198, 212] on button "button" at bounding box center [200, 217] width 18 height 10
click at [164, 249] on link "Reconnecter le compte" at bounding box center [171, 254] width 69 height 11
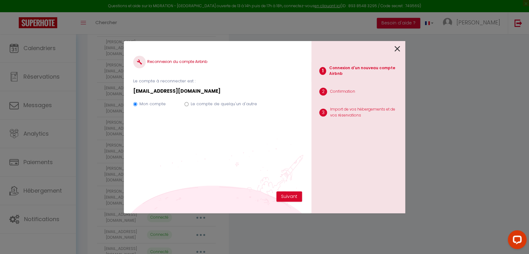
click at [206, 105] on label "Le compte de quelqu'un d'autre" at bounding box center [224, 104] width 66 height 6
click at [189, 105] on input "Le compte de quelqu'un d'autre" at bounding box center [187, 104] width 4 height 4
radio input "true"
radio input "false"
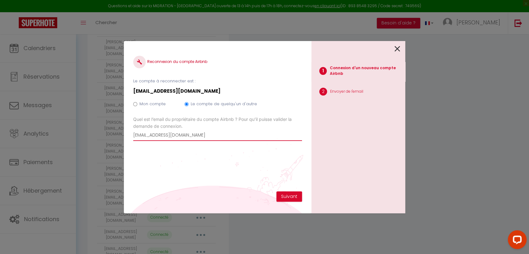
click at [173, 135] on input "refuge.luchon@gmail.com" at bounding box center [217, 135] width 169 height 11
click at [292, 194] on button "Suivant" at bounding box center [290, 196] width 26 height 11
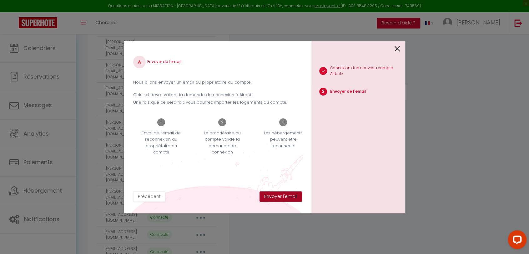
click at [286, 196] on button "Envoyer l'email" at bounding box center [281, 196] width 43 height 11
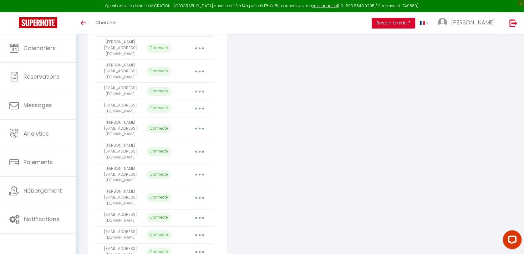
click at [196, 192] on button "button" at bounding box center [200, 197] width 18 height 10
click at [171, 229] on link "Reconnecter le compte" at bounding box center [171, 234] width 69 height 11
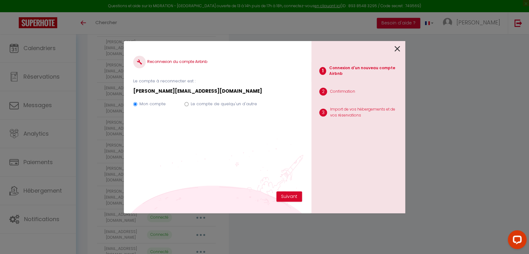
click at [226, 101] on label "Le compte de quelqu'un d'autre" at bounding box center [224, 104] width 66 height 6
click at [189, 102] on input "Le compte de quelqu'un d'autre" at bounding box center [187, 104] width 4 height 4
radio input "true"
radio input "false"
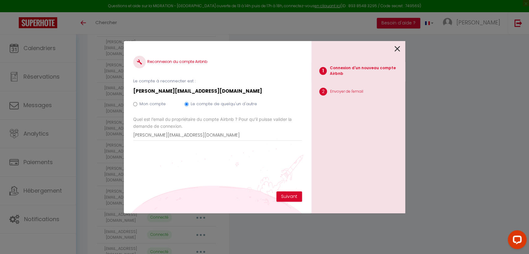
click at [286, 191] on div "Reconnexion du compte Airbnb Le compte à reconnecter est : gisele.winter.luchon…" at bounding box center [217, 120] width 169 height 141
click at [286, 194] on button "Suivant" at bounding box center [290, 196] width 26 height 11
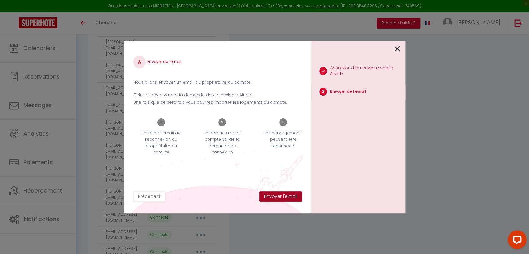
click at [279, 197] on button "Envoyer l'email" at bounding box center [281, 196] width 43 height 11
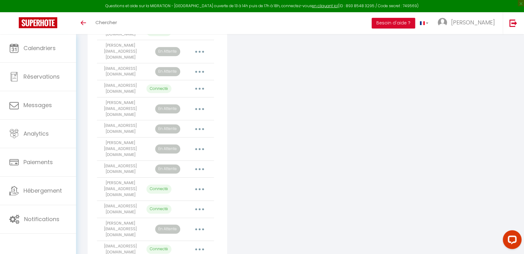
scroll to position [263, 0]
click at [202, 103] on button "button" at bounding box center [200, 108] width 18 height 10
click at [184, 140] on link "Reconnecter le compte" at bounding box center [171, 145] width 69 height 11
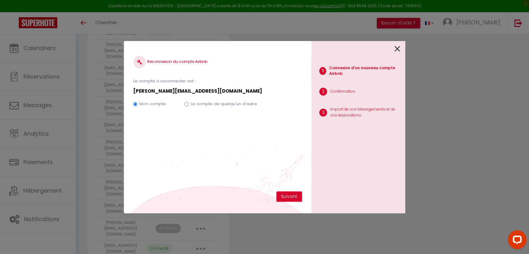
click at [234, 106] on label "Le compte de quelqu'un d'autre" at bounding box center [224, 104] width 66 height 6
click at [189, 106] on input "Le compte de quelqu'un d'autre" at bounding box center [187, 104] width 4 height 4
radio input "true"
radio input "false"
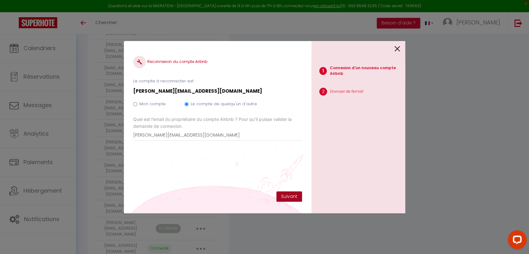
click at [290, 194] on button "Suivant" at bounding box center [290, 196] width 26 height 11
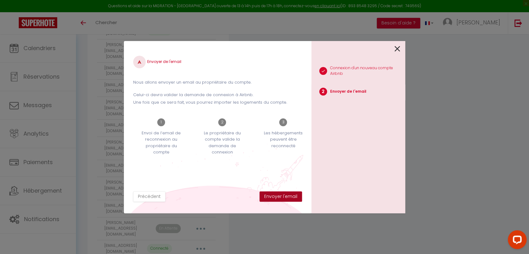
click at [283, 196] on button "Envoyer l'email" at bounding box center [281, 196] width 43 height 11
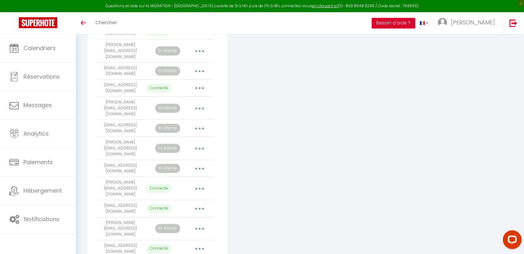
click at [200, 127] on icon "button" at bounding box center [200, 128] width 2 height 2
click at [170, 160] on link "Reconnecter le compte" at bounding box center [171, 165] width 69 height 11
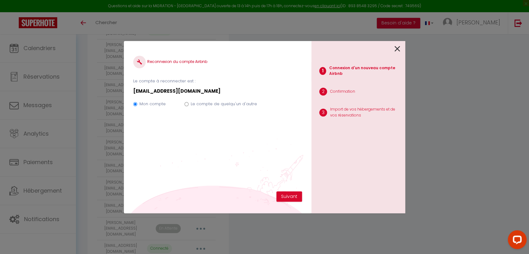
click at [221, 106] on label "Le compte de quelqu'un d'autre" at bounding box center [224, 104] width 66 height 6
click at [189, 106] on input "Le compte de quelqu'un d'autre" at bounding box center [187, 104] width 4 height 4
radio input "true"
radio input "false"
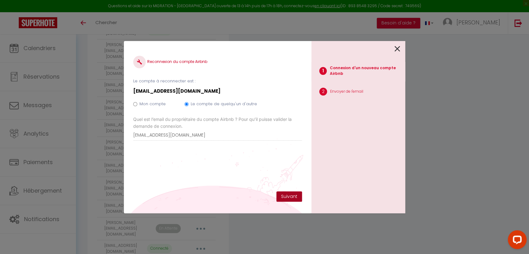
click at [284, 194] on button "Suivant" at bounding box center [290, 196] width 26 height 11
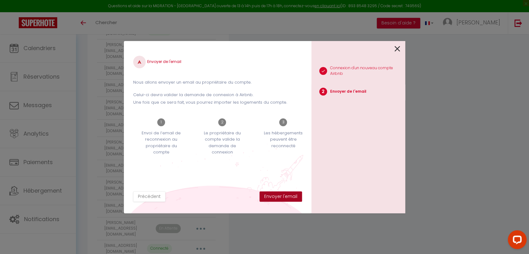
click at [279, 197] on button "Envoyer l'email" at bounding box center [281, 196] width 43 height 11
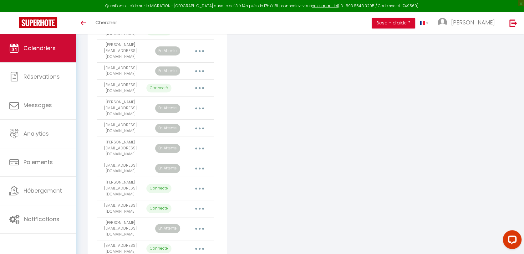
click at [55, 46] on span "Calendriers" at bounding box center [39, 48] width 32 height 8
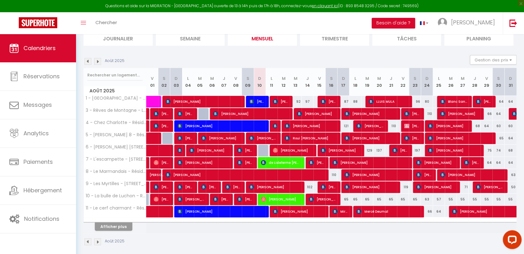
scroll to position [51, 0]
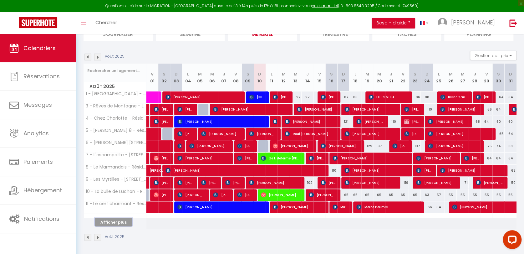
click at [114, 221] on button "Afficher plus" at bounding box center [114, 222] width 38 height 8
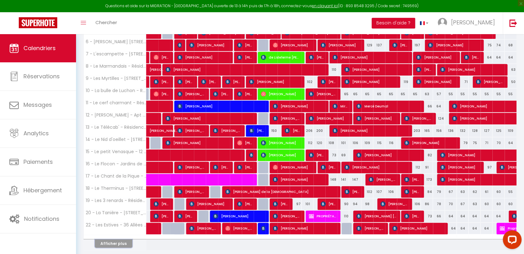
scroll to position [155, 0]
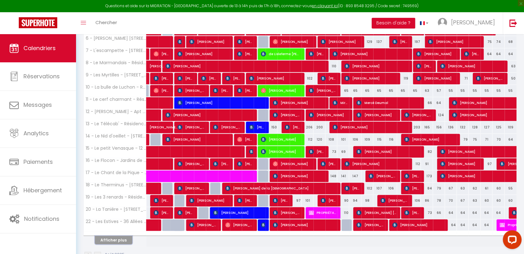
click at [118, 237] on button "Afficher plus" at bounding box center [114, 240] width 38 height 8
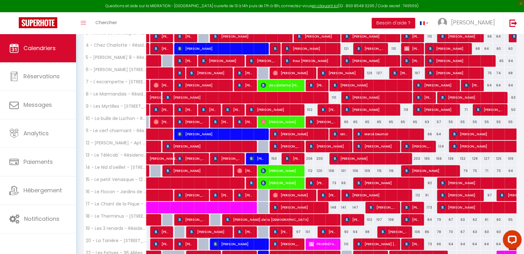
scroll to position [121, 0]
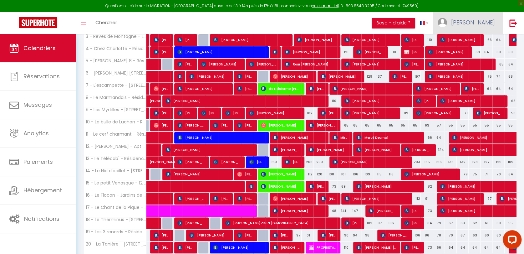
click at [480, 25] on span "[PERSON_NAME]" at bounding box center [473, 22] width 44 height 8
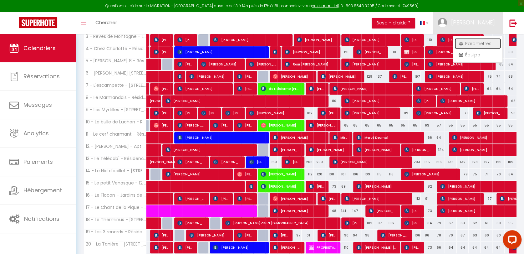
click at [468, 43] on link "Paramètres" at bounding box center [478, 43] width 46 height 11
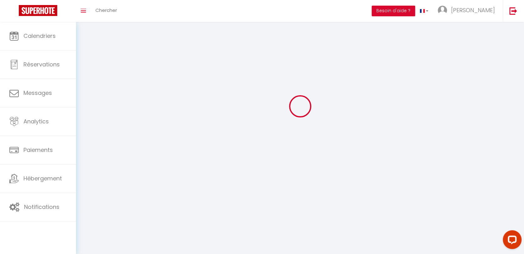
select select
type input "[PERSON_NAME]"
type input "Mauro"
type input "0685331028"
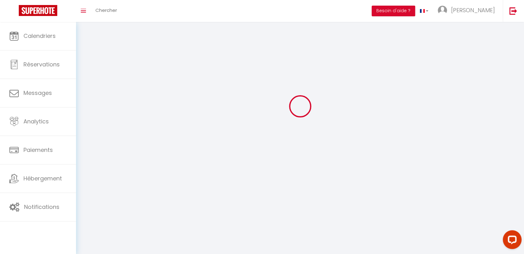
type input "1 Rue des Jardins"
type input "31110"
type input "BAGNERES-DE-LUCHON"
type input "Zz96eDpw8kYYhfEPkAdX0mCsG"
type input "5UDna2yeeZFUeGUiupyf5BtKL"
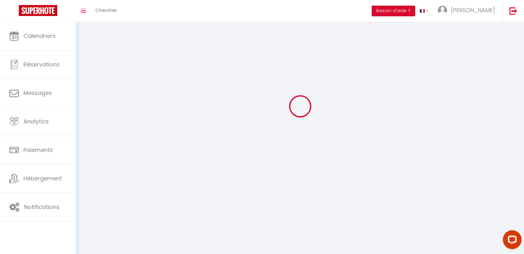
type input "https://app.superhote.com/#/get-available-rentals/5UDna2yeeZFUeGUiupyf5BtKL"
type input "FO27250"
select select "1"
select select "28"
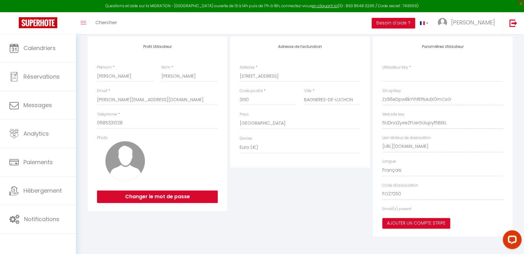
type input "Zz96eDpw8kYYhfEPkAdX0mCsG"
type input "5UDna2yeeZFUeGUiupyf5BtKL"
type input "https://app.superhote.com/#/get-available-rentals/5UDna2yeeZFUeGUiupyf5BtKL"
select select "fr"
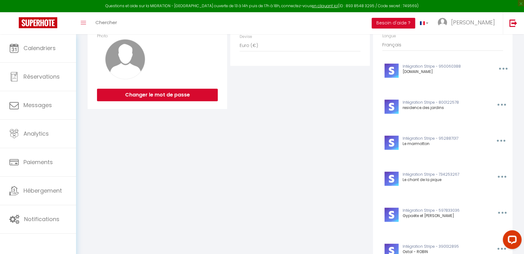
scroll to position [28, 0]
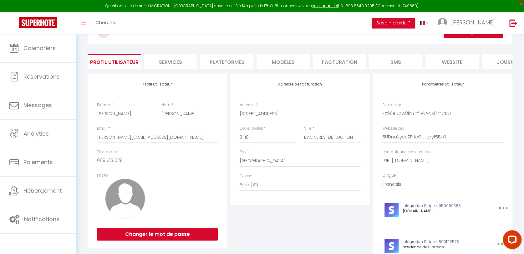
click at [221, 58] on li "Plateformes" at bounding box center [226, 61] width 53 height 15
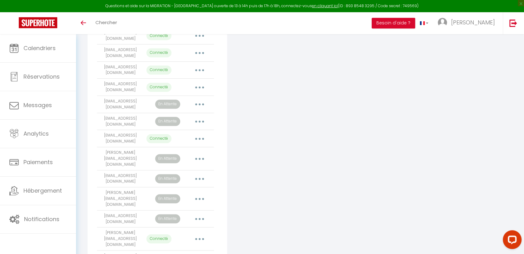
scroll to position [208, 0]
